Goal: Transaction & Acquisition: Purchase product/service

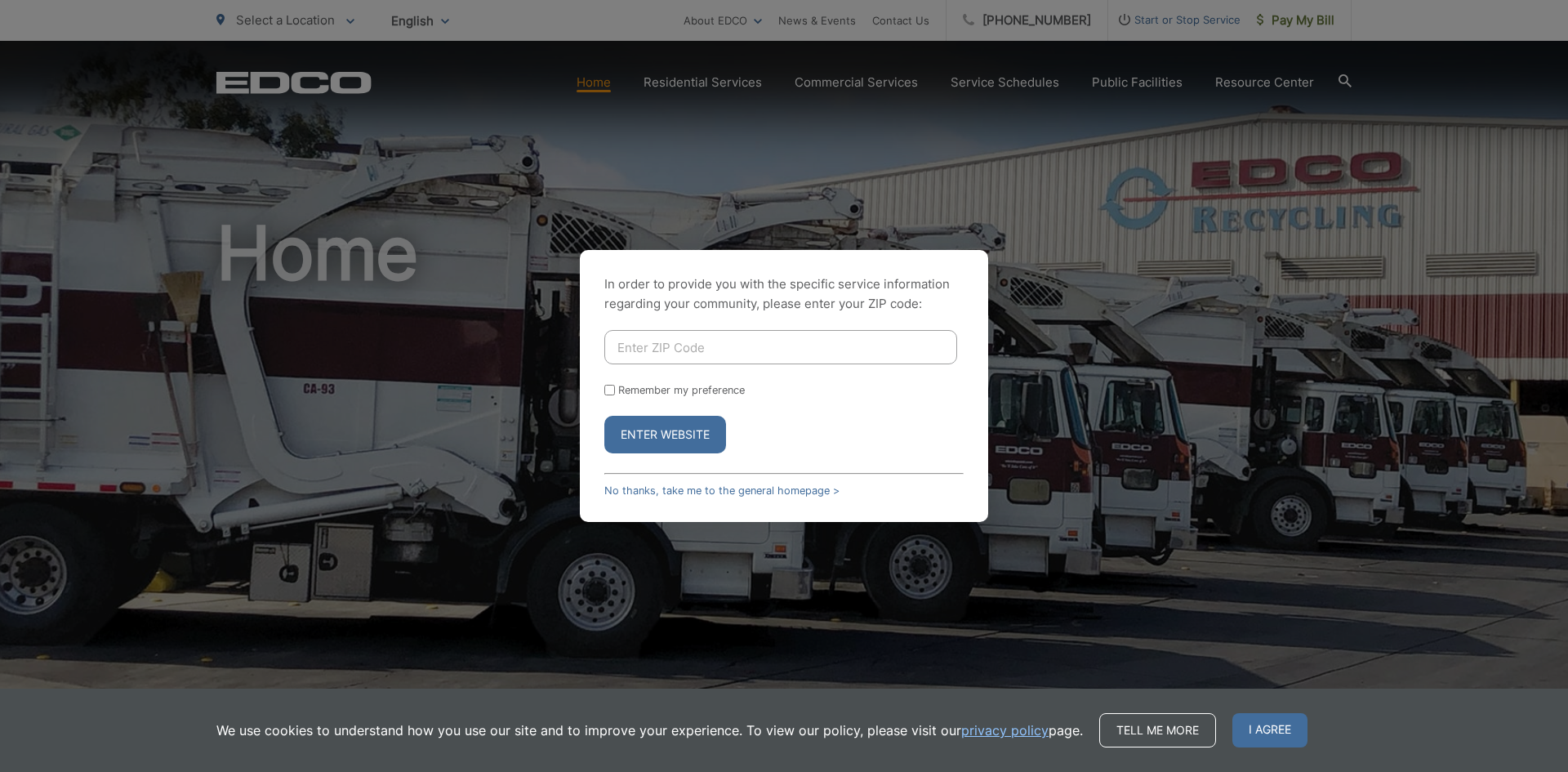
click at [641, 342] on input "Enter ZIP Code" at bounding box center [781, 347] width 353 height 35
type input "92118"
click at [701, 427] on button "Enter Website" at bounding box center [665, 435] width 122 height 37
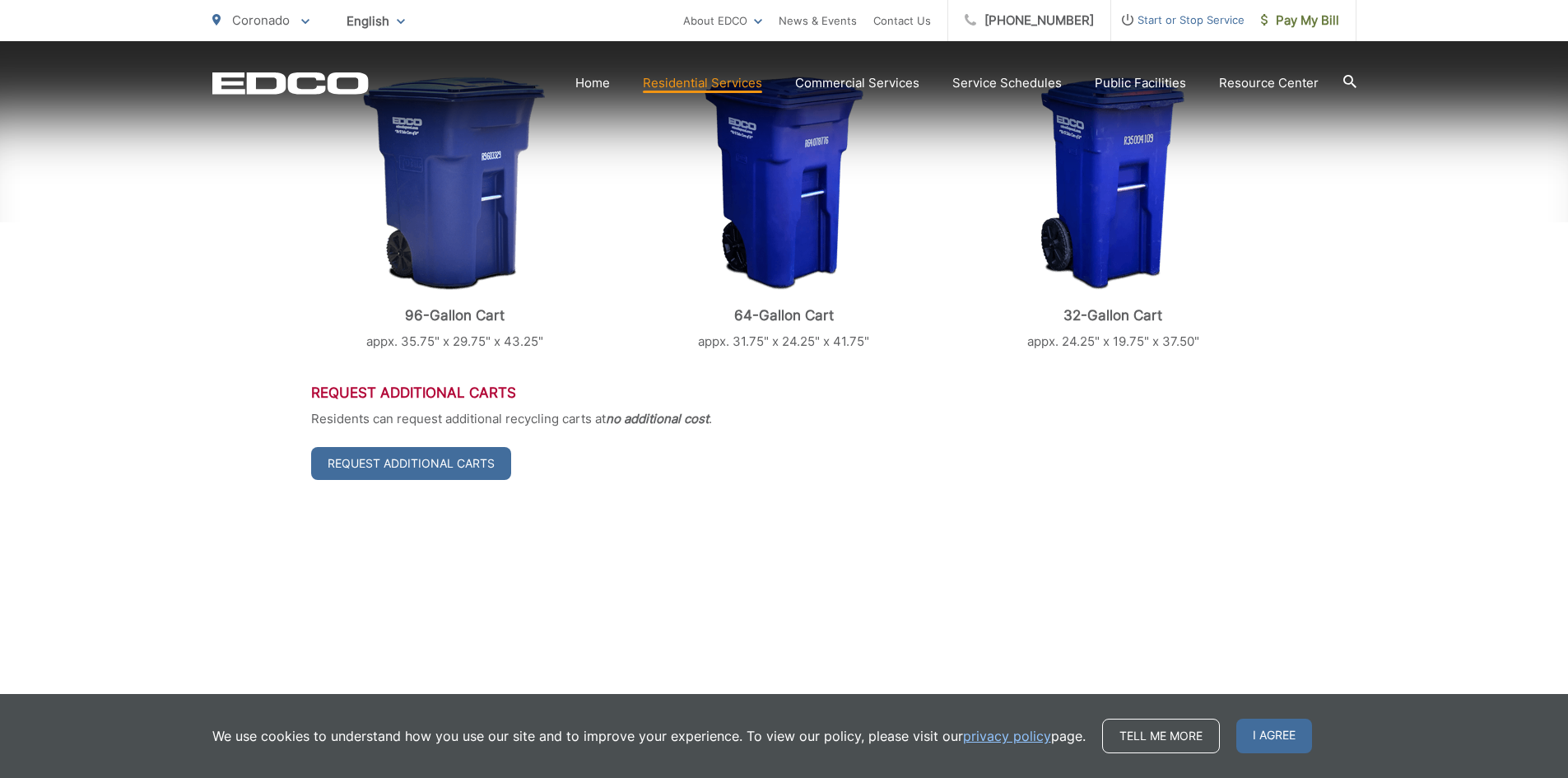
scroll to position [549, 0]
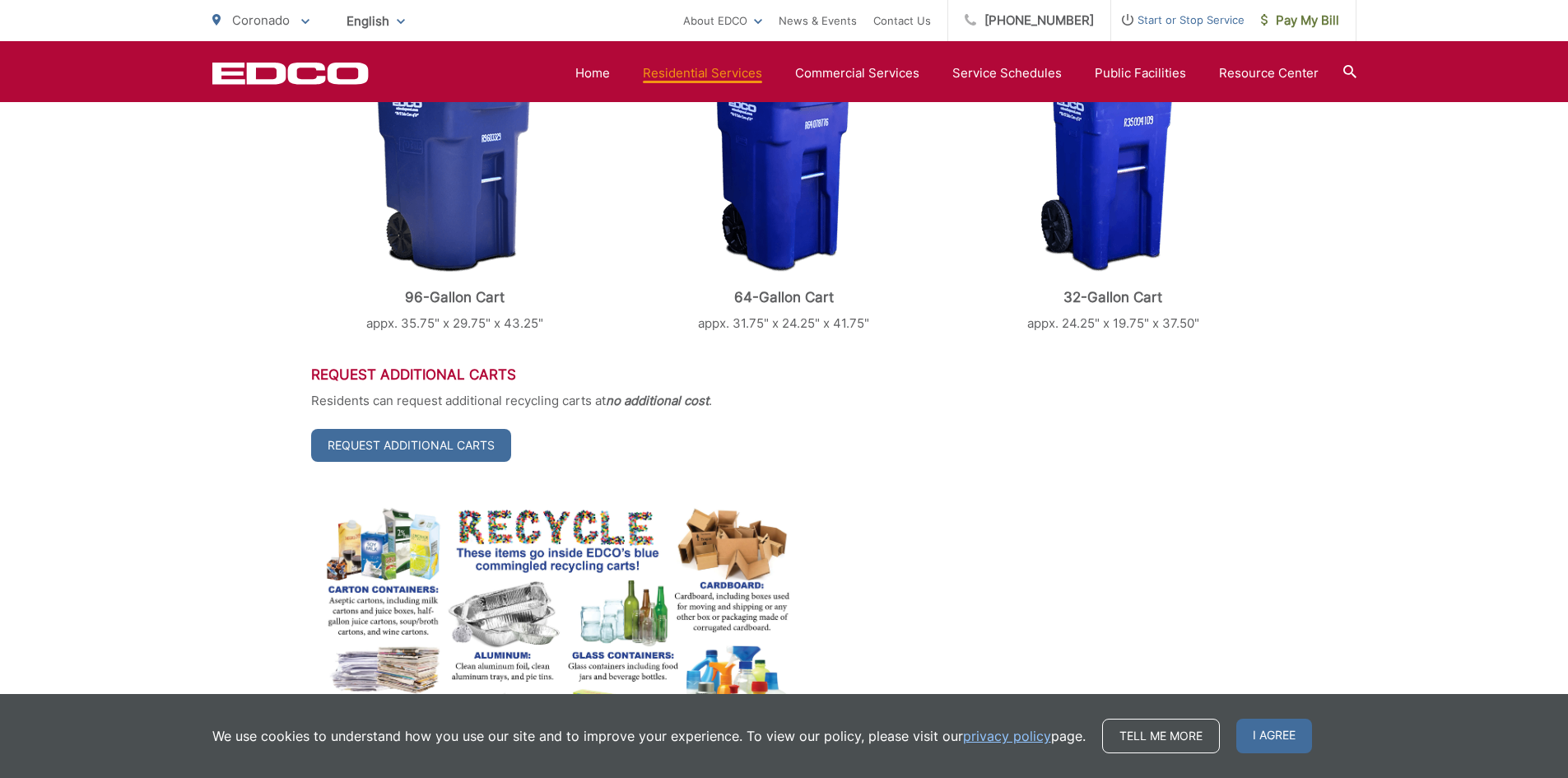
click at [437, 168] on img at bounding box center [454, 165] width 183 height 214
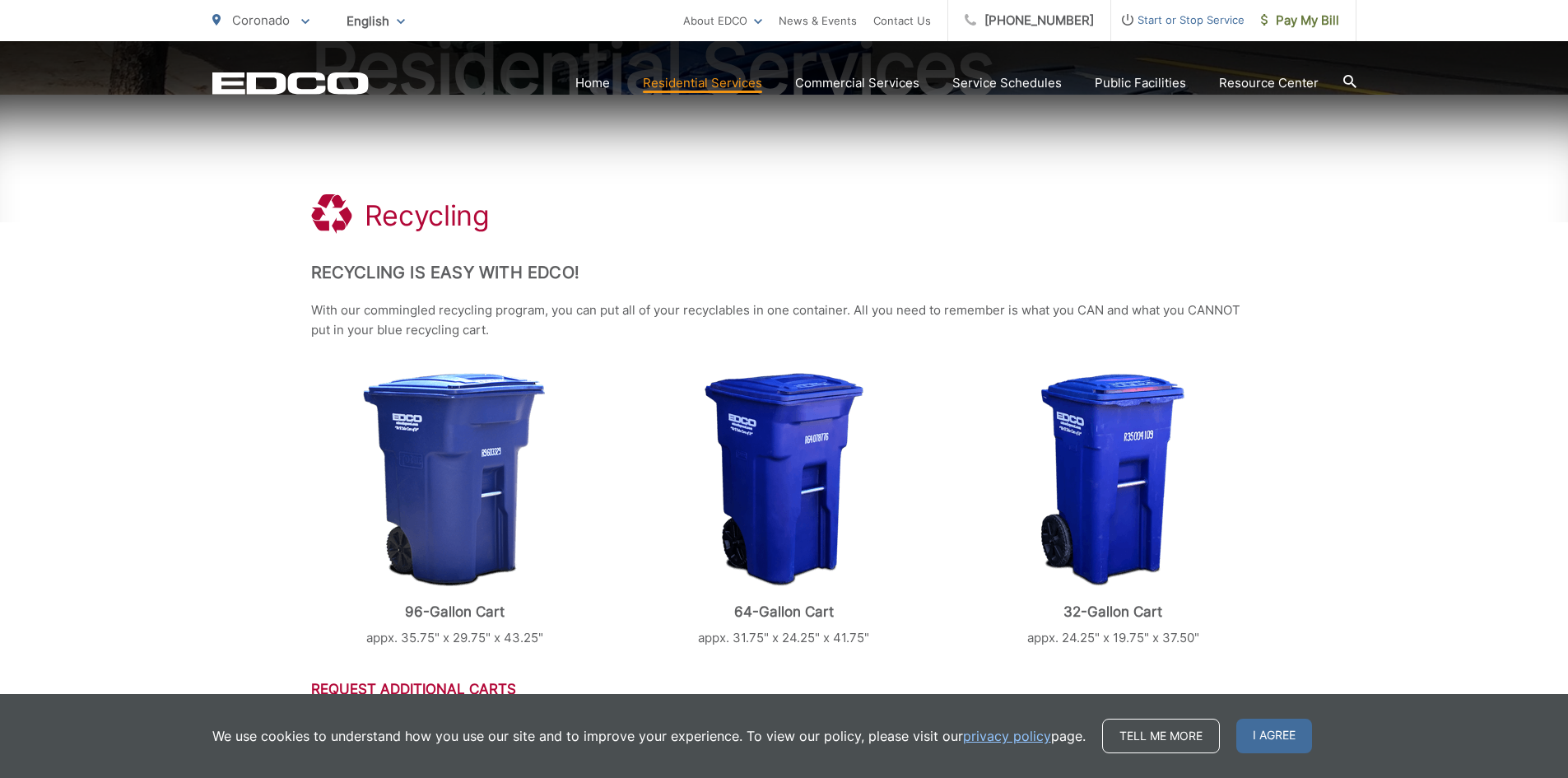
scroll to position [274, 0]
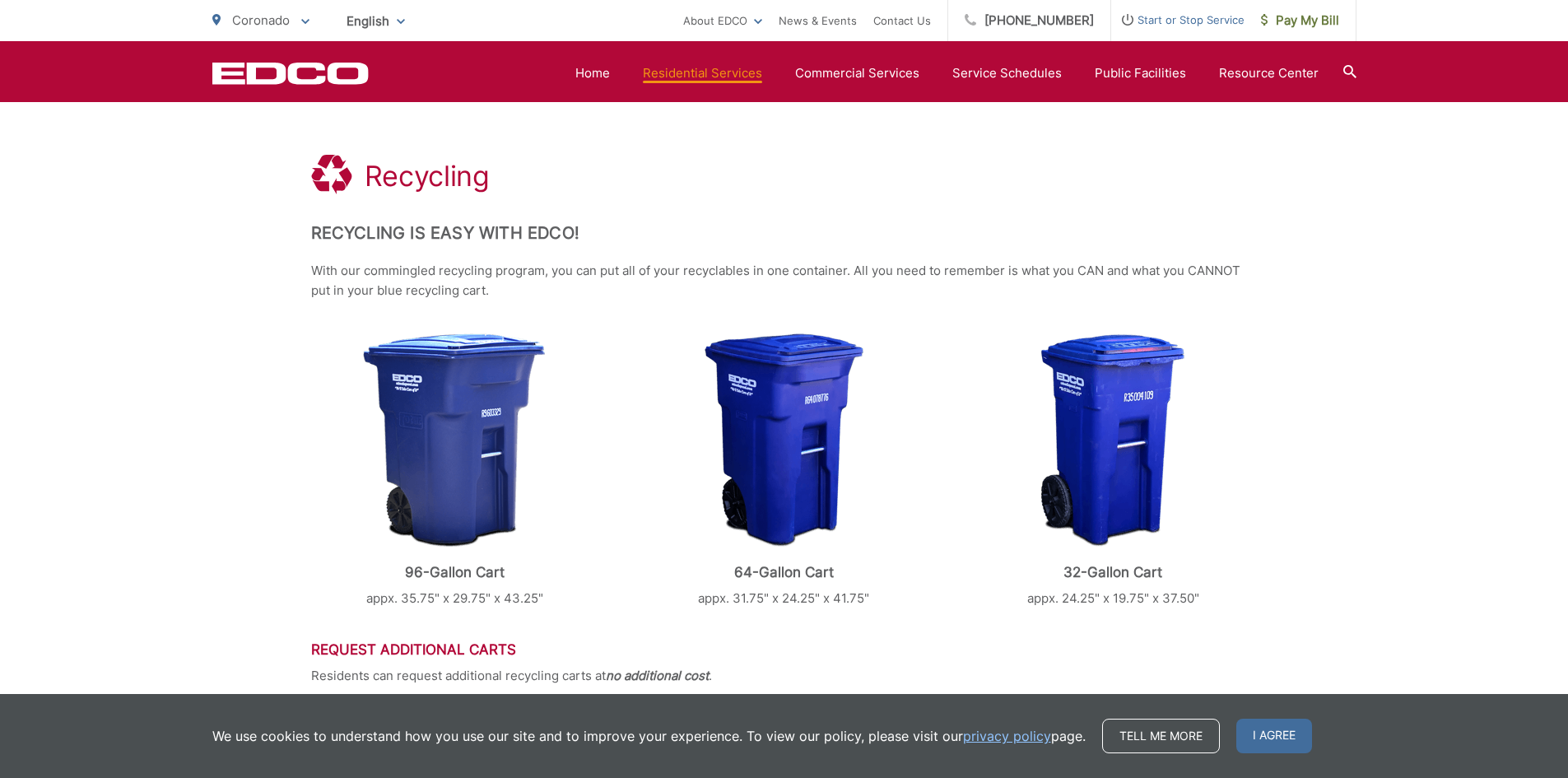
click at [1345, 67] on icon at bounding box center [1348, 72] width 13 height 13
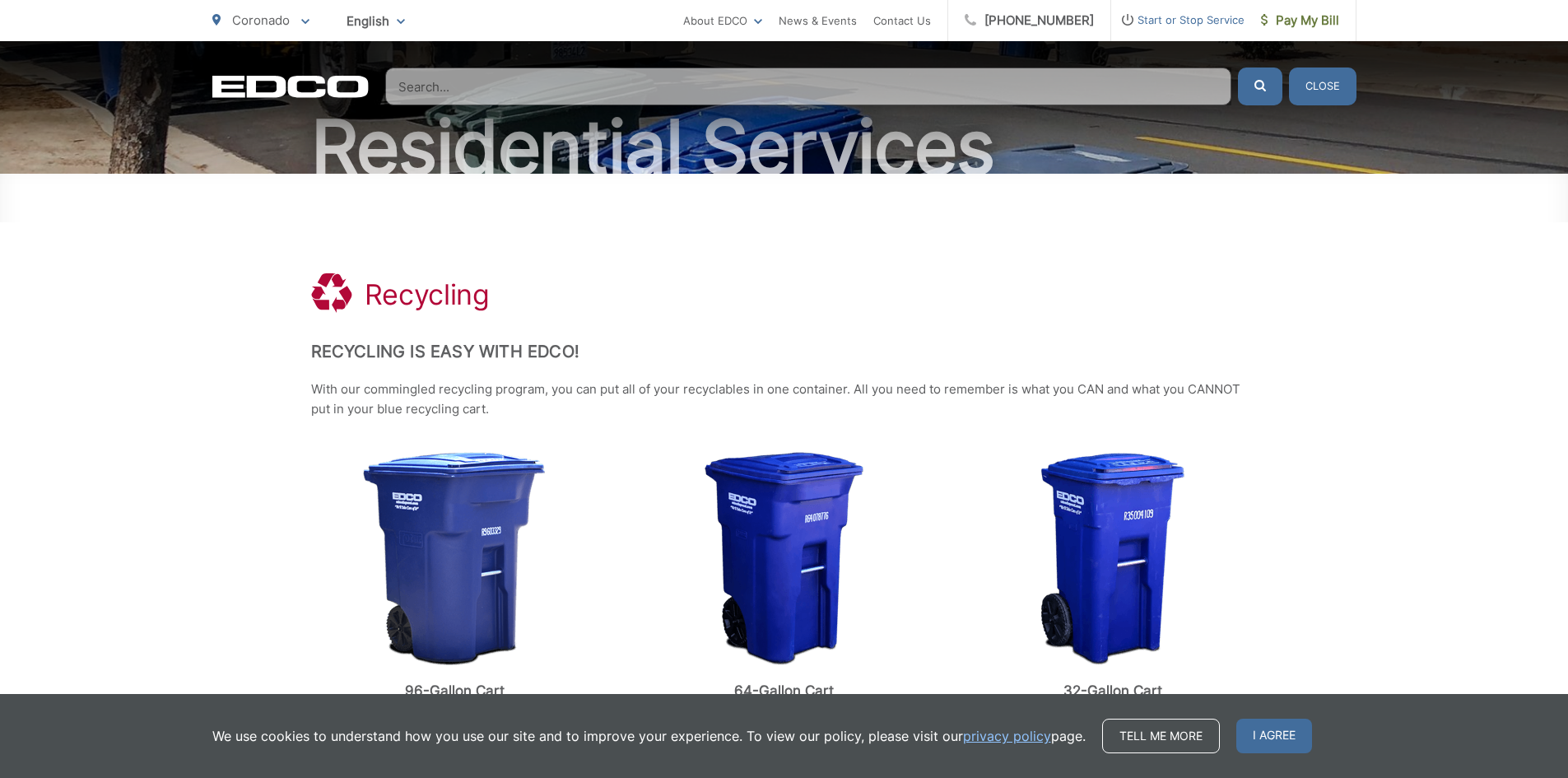
scroll to position [292, 0]
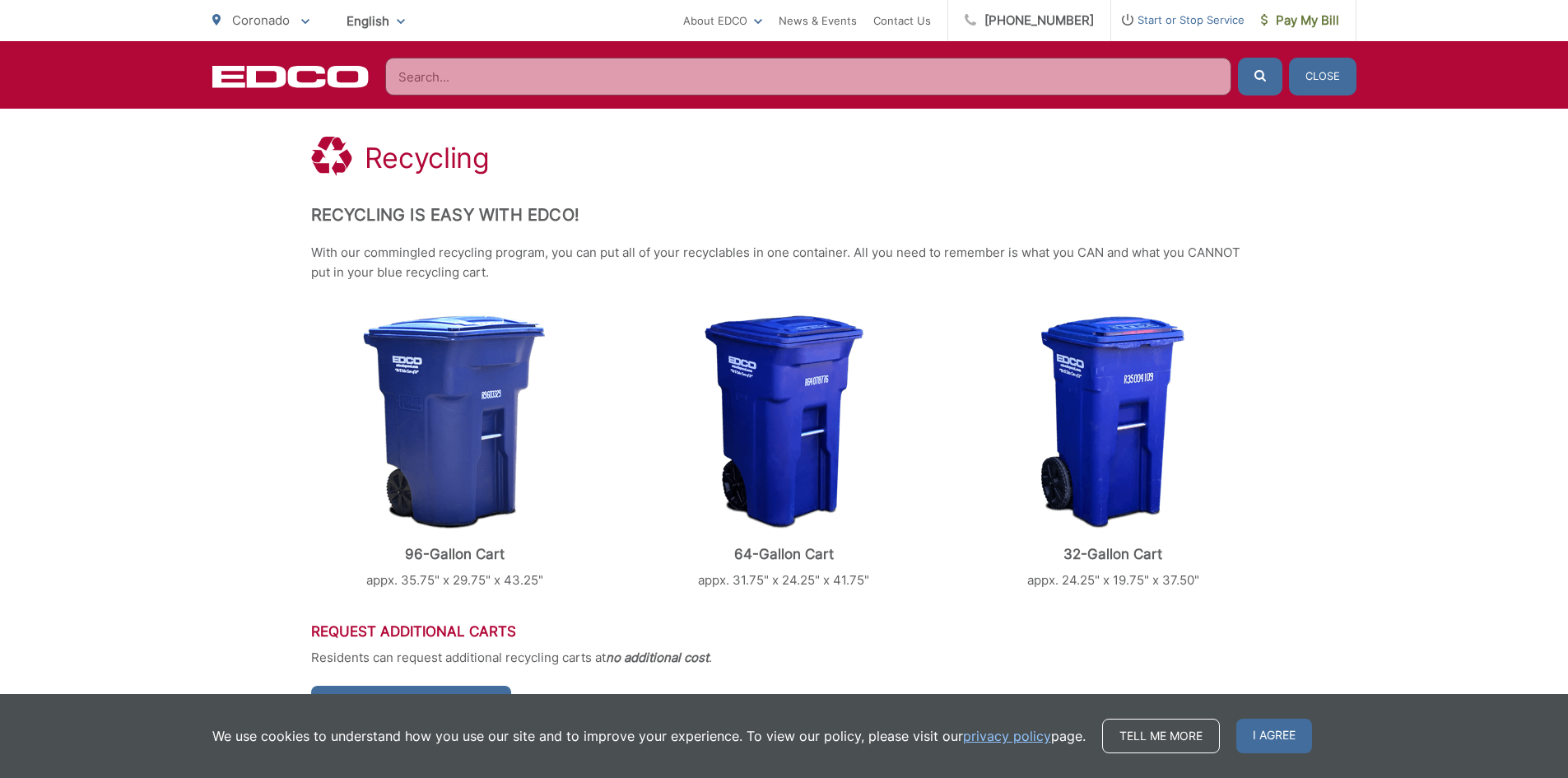
click at [829, 402] on img at bounding box center [783, 422] width 159 height 214
click at [1124, 375] on img at bounding box center [1113, 423] width 145 height 213
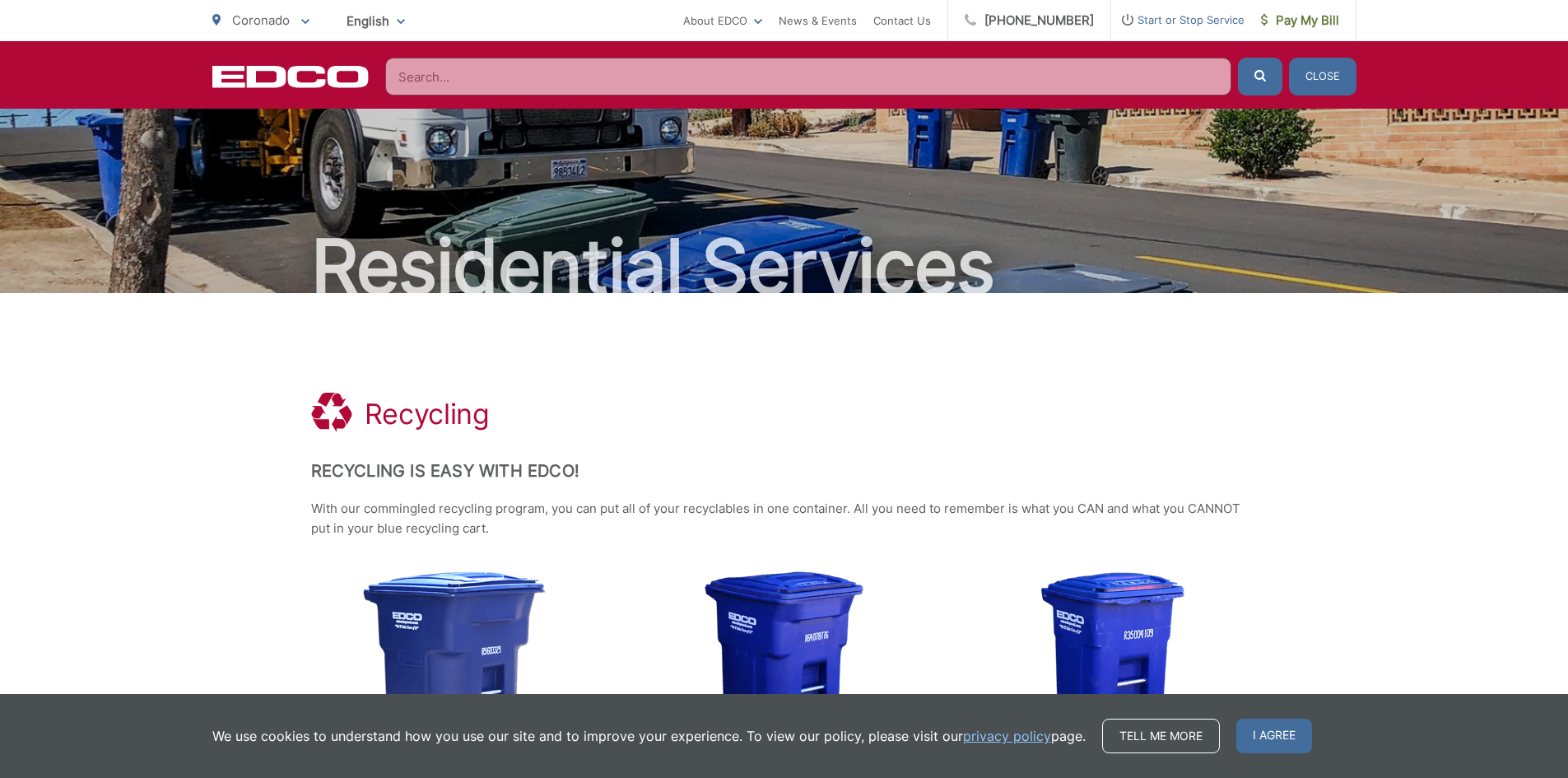
scroll to position [18, 0]
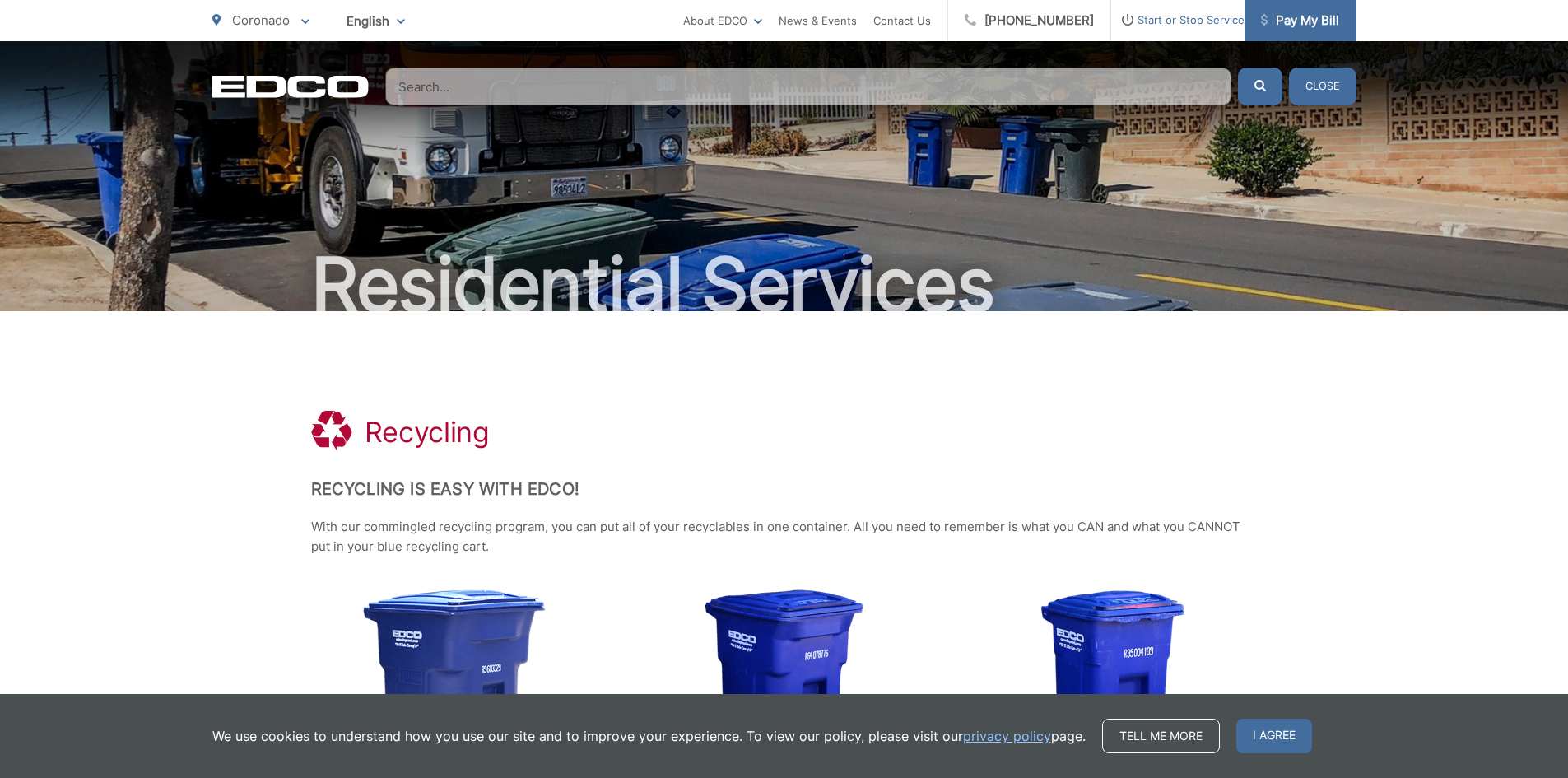
click at [1276, 25] on span "Pay My Bill" at bounding box center [1299, 21] width 78 height 20
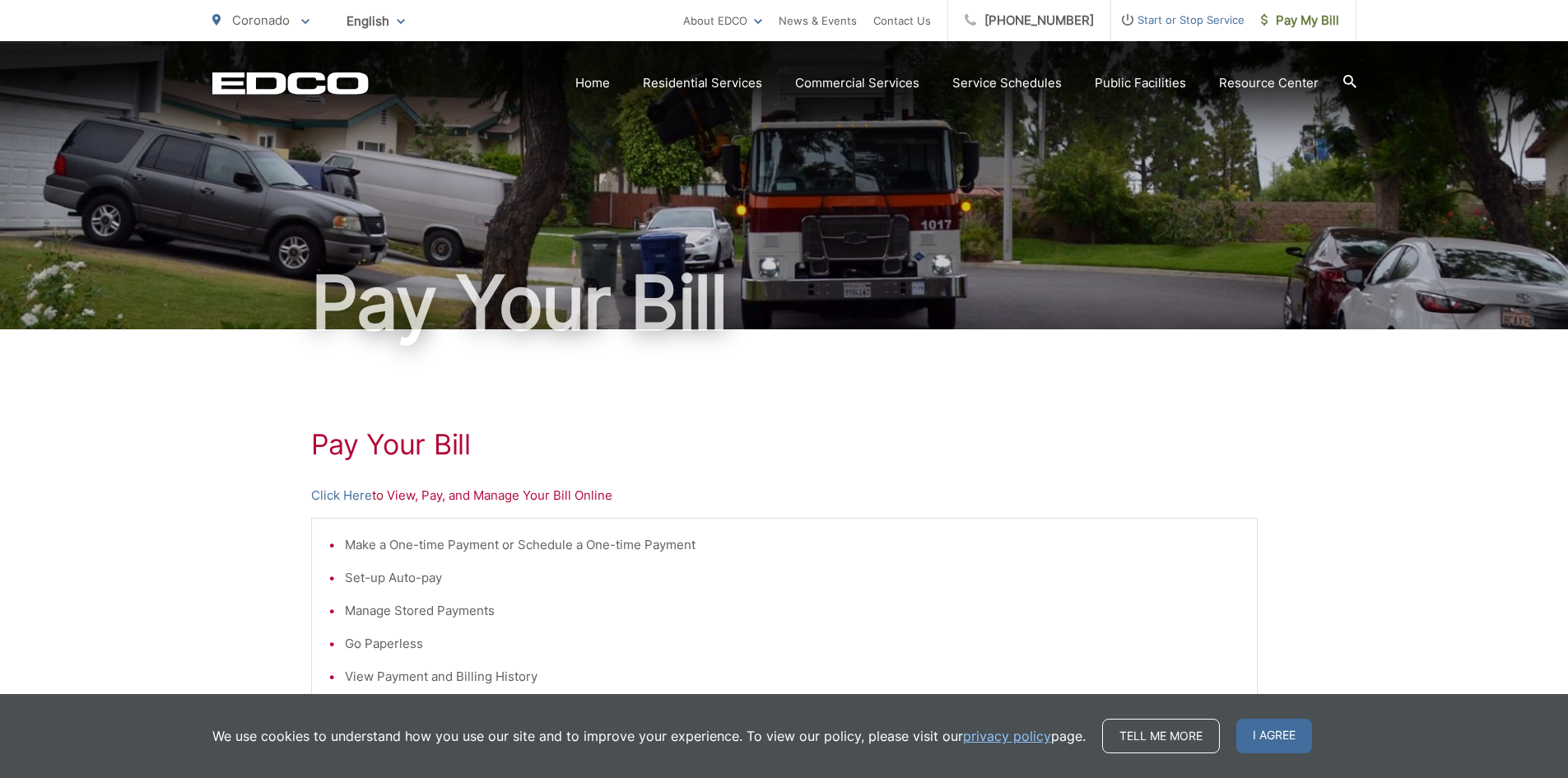
scroll to position [137, 0]
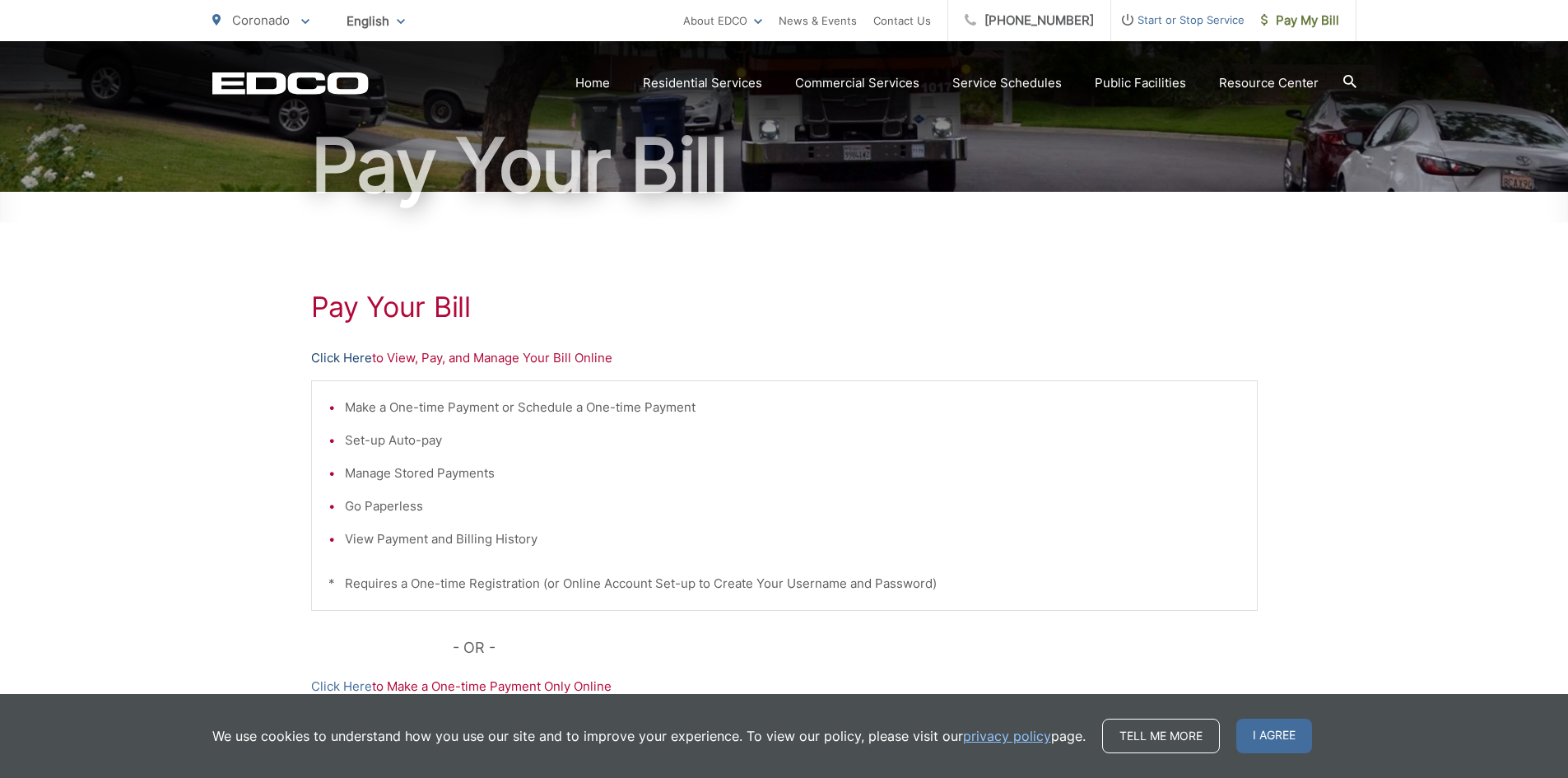
click at [330, 357] on link "Click Here" at bounding box center [341, 359] width 61 height 20
